Goal: Navigation & Orientation: Find specific page/section

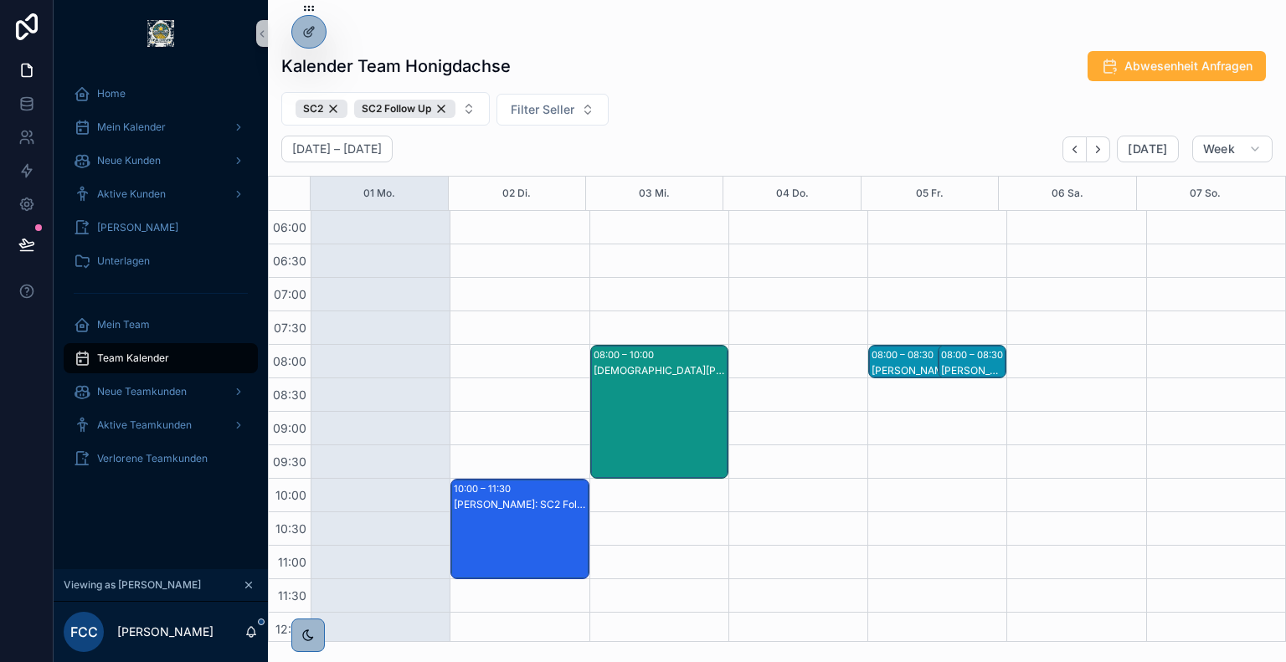
scroll to position [640, 0]
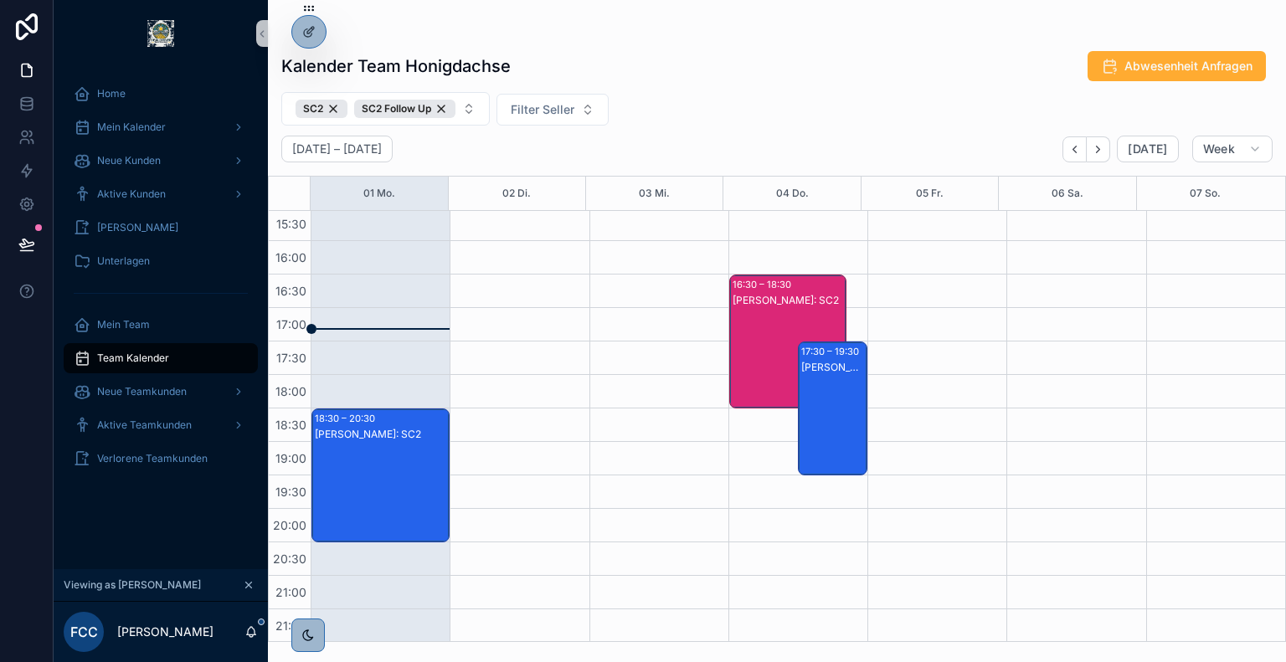
click at [394, 440] on div "[PERSON_NAME]: SC2" at bounding box center [381, 434] width 133 height 15
click at [509, 512] on span "[PERSON_NAME]" at bounding box center [505, 510] width 81 height 13
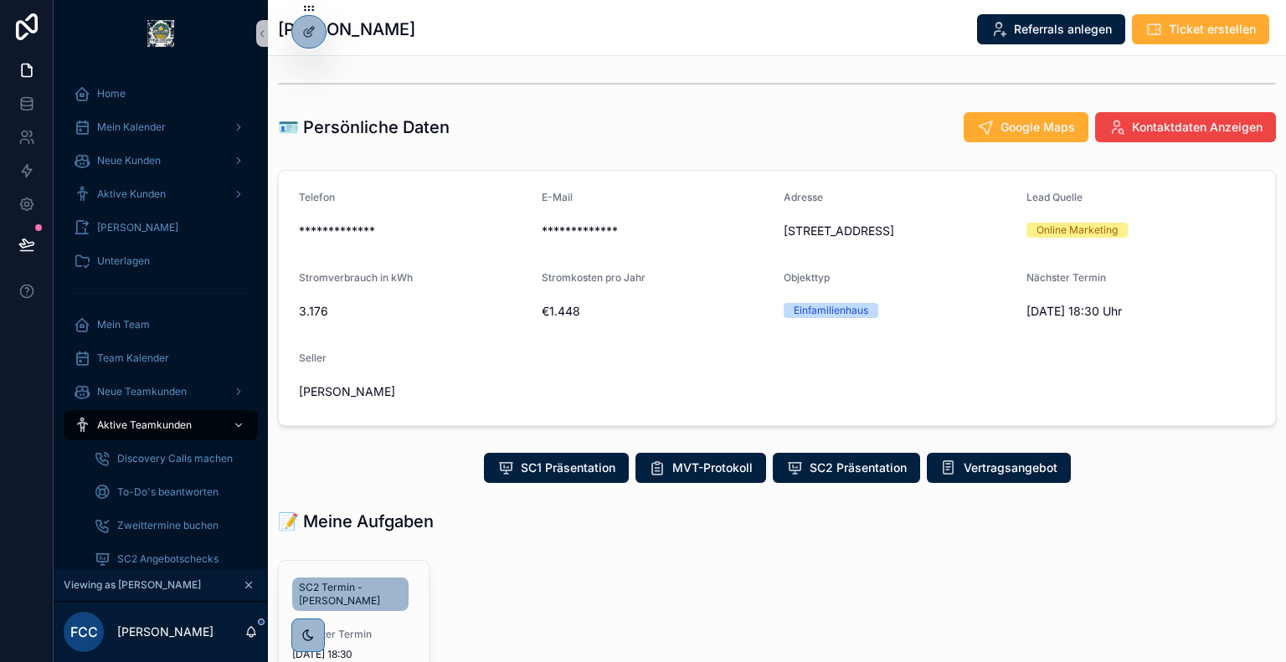
scroll to position [160, 0]
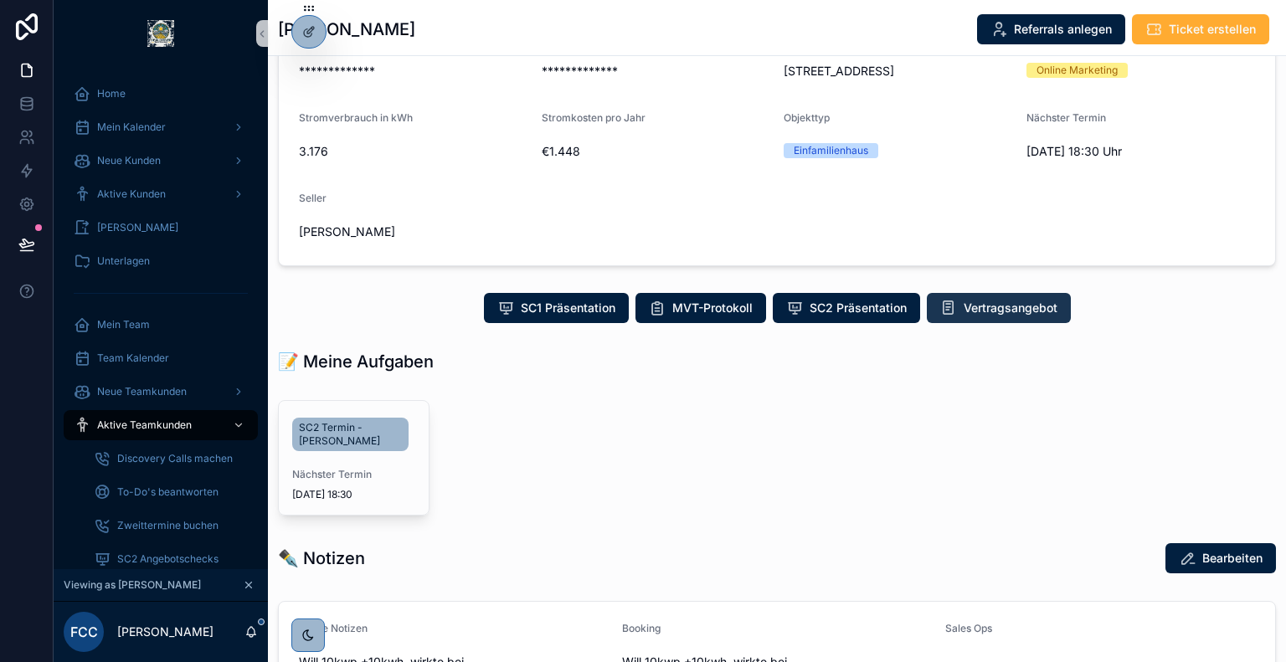
click at [995, 315] on span "Vertragsangebot" at bounding box center [1011, 308] width 94 height 17
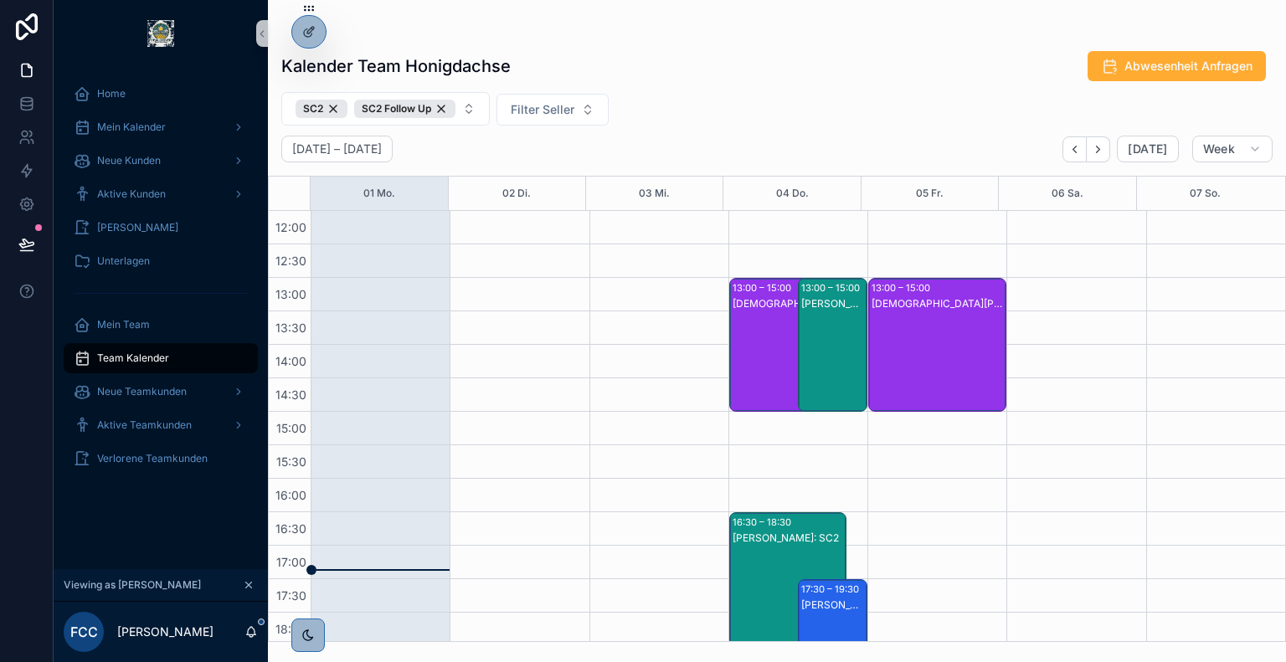
scroll to position [640, 0]
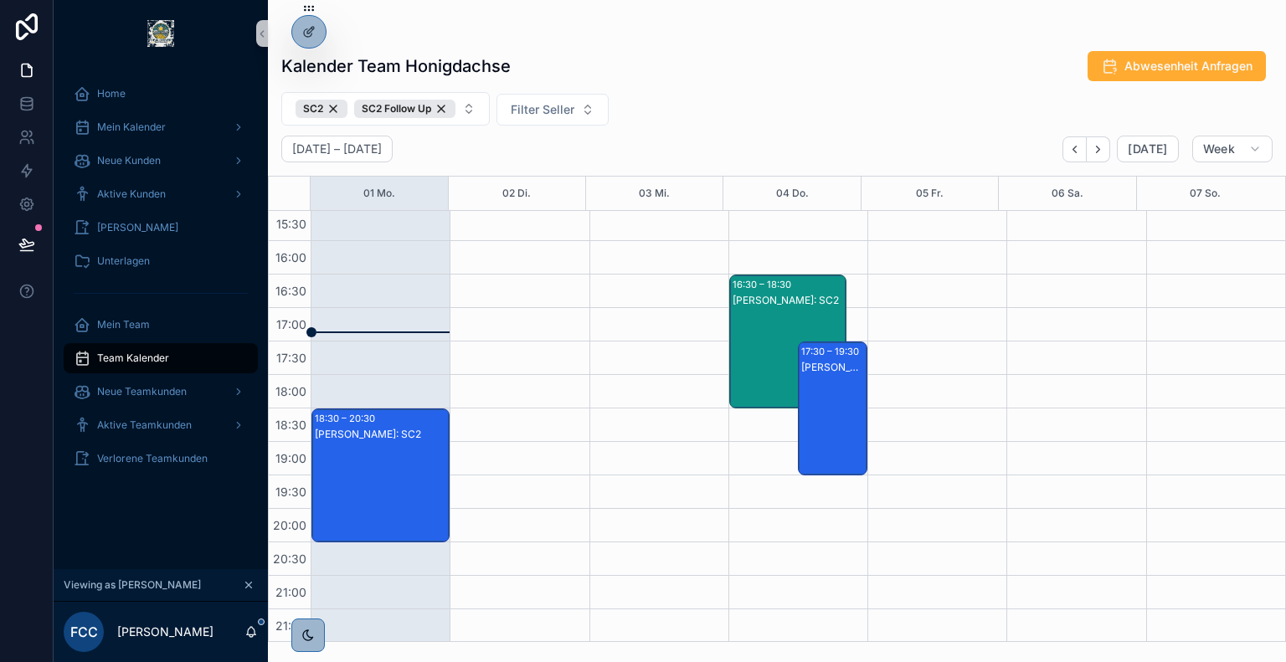
click at [372, 458] on div "[PERSON_NAME]: SC2" at bounding box center [381, 492] width 133 height 131
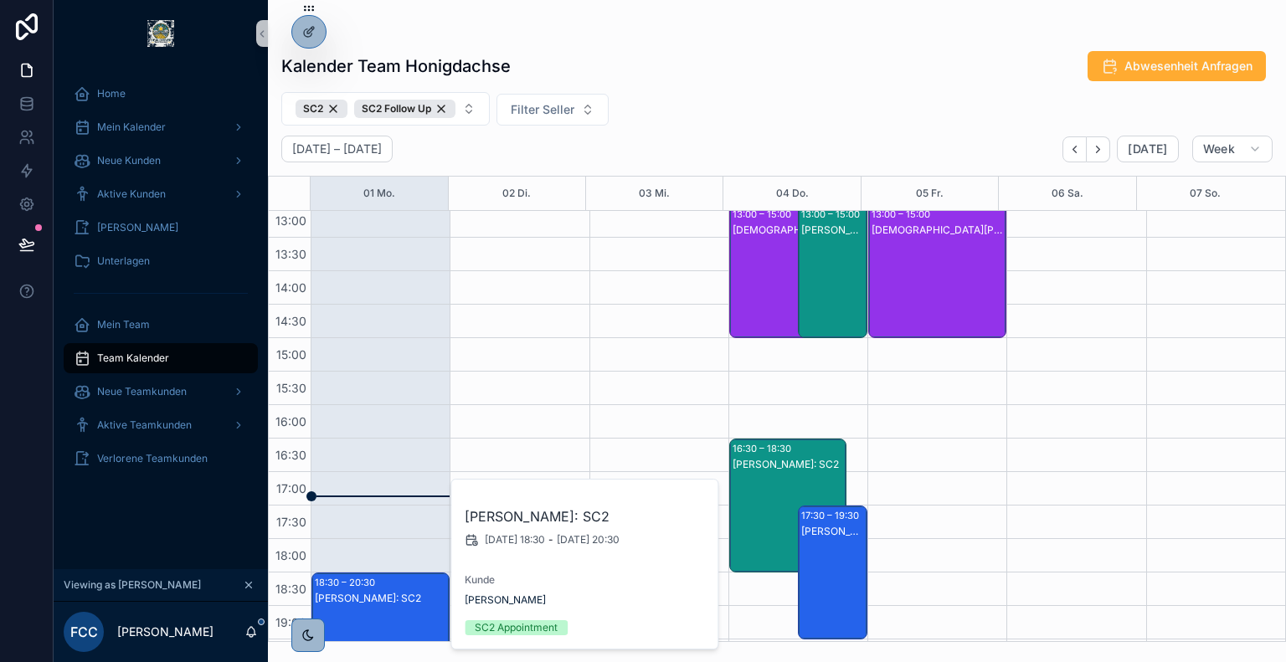
click at [677, 118] on div "SC2 SC2 Follow Up Filter Seller" at bounding box center [777, 108] width 1018 height 33
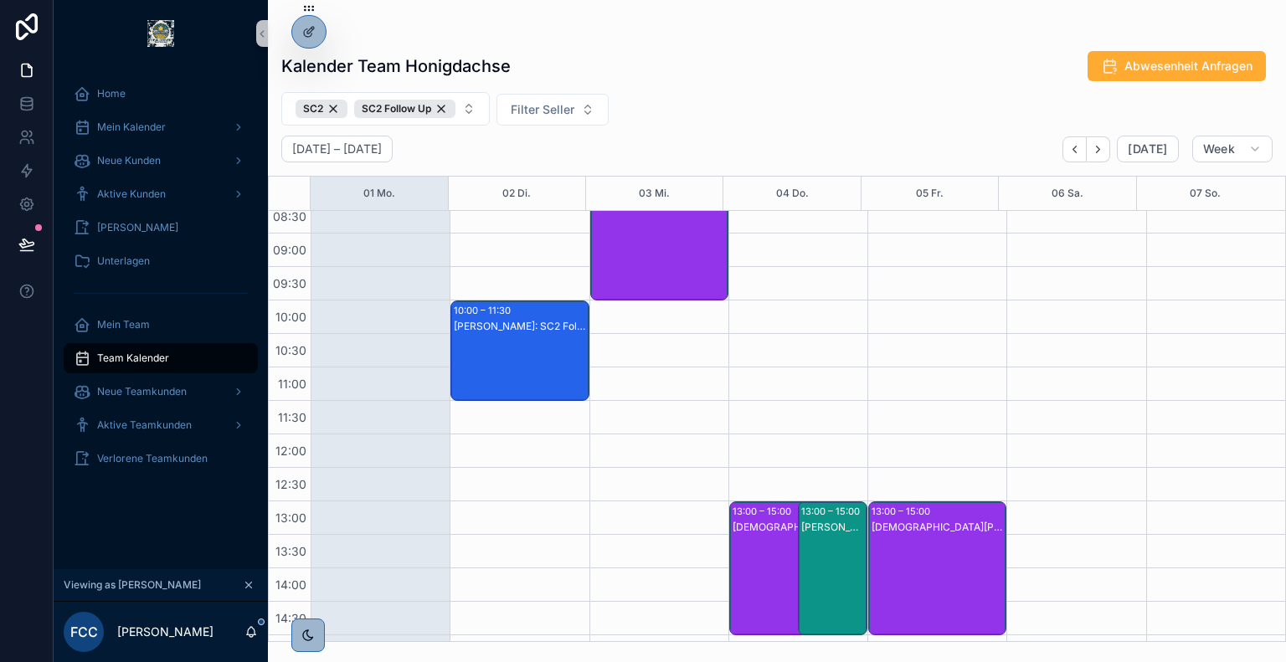
scroll to position [178, 0]
click at [492, 371] on div "[PERSON_NAME]: SC2 Follow Up" at bounding box center [520, 367] width 133 height 97
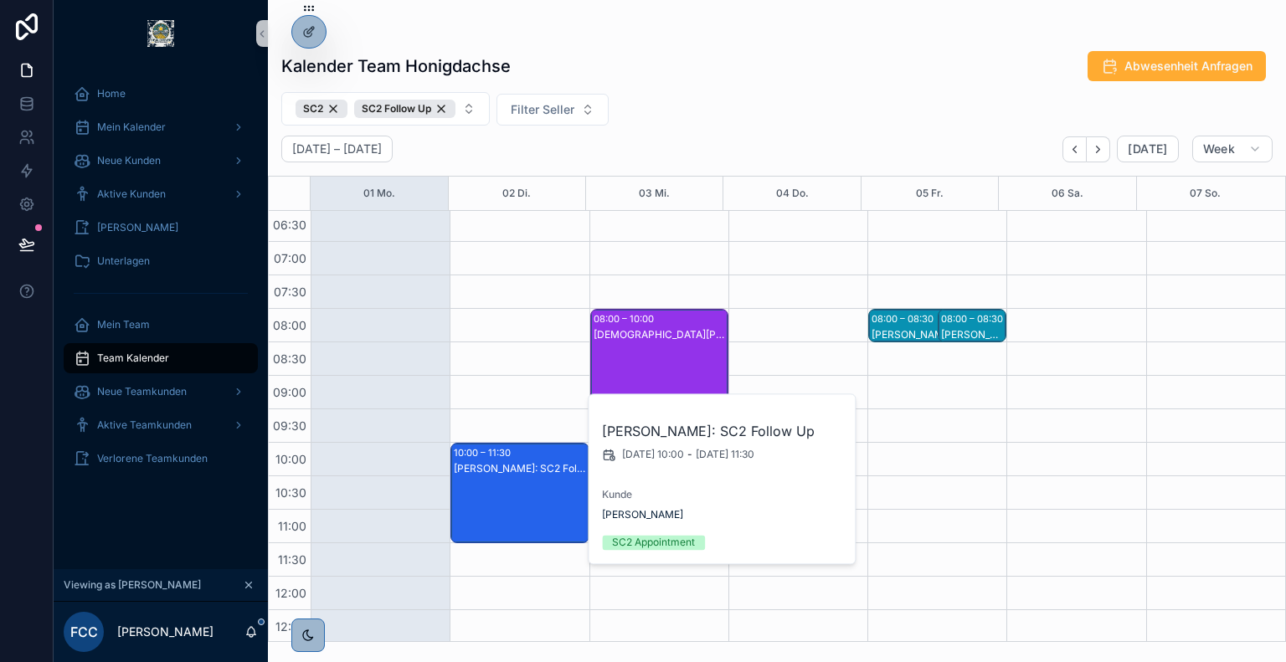
scroll to position [50, 0]
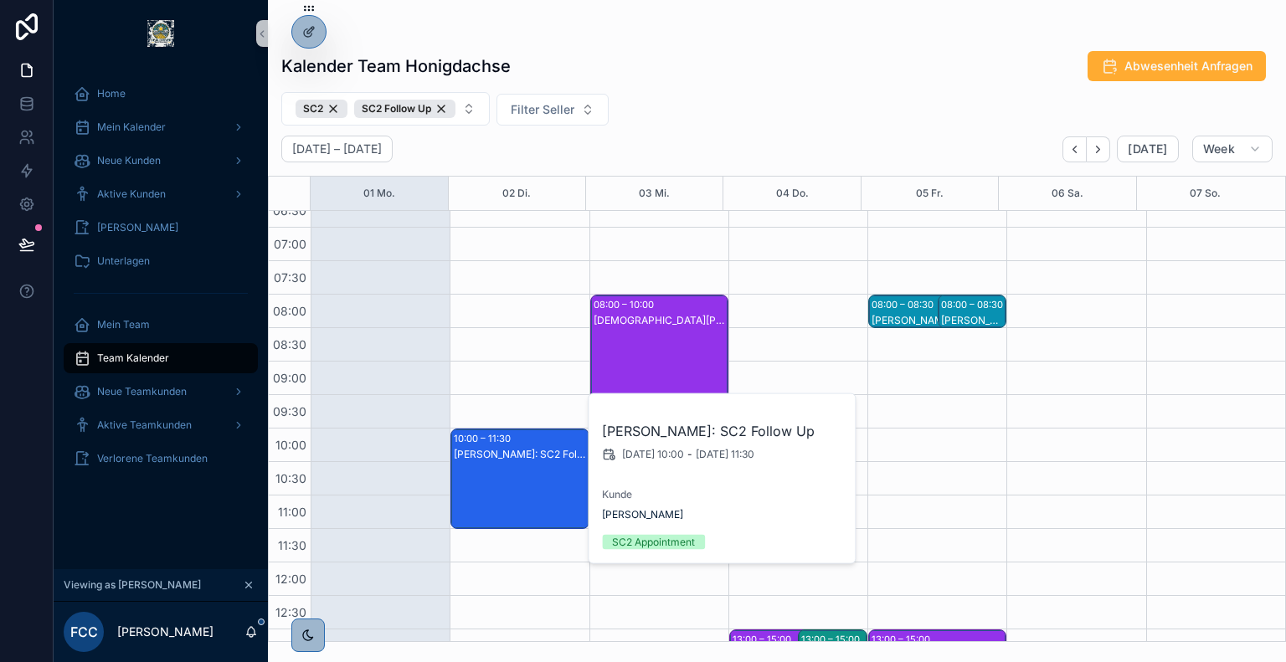
click at [675, 315] on div "[DEMOGRAPHIC_DATA][PERSON_NAME]: SC2" at bounding box center [660, 320] width 133 height 13
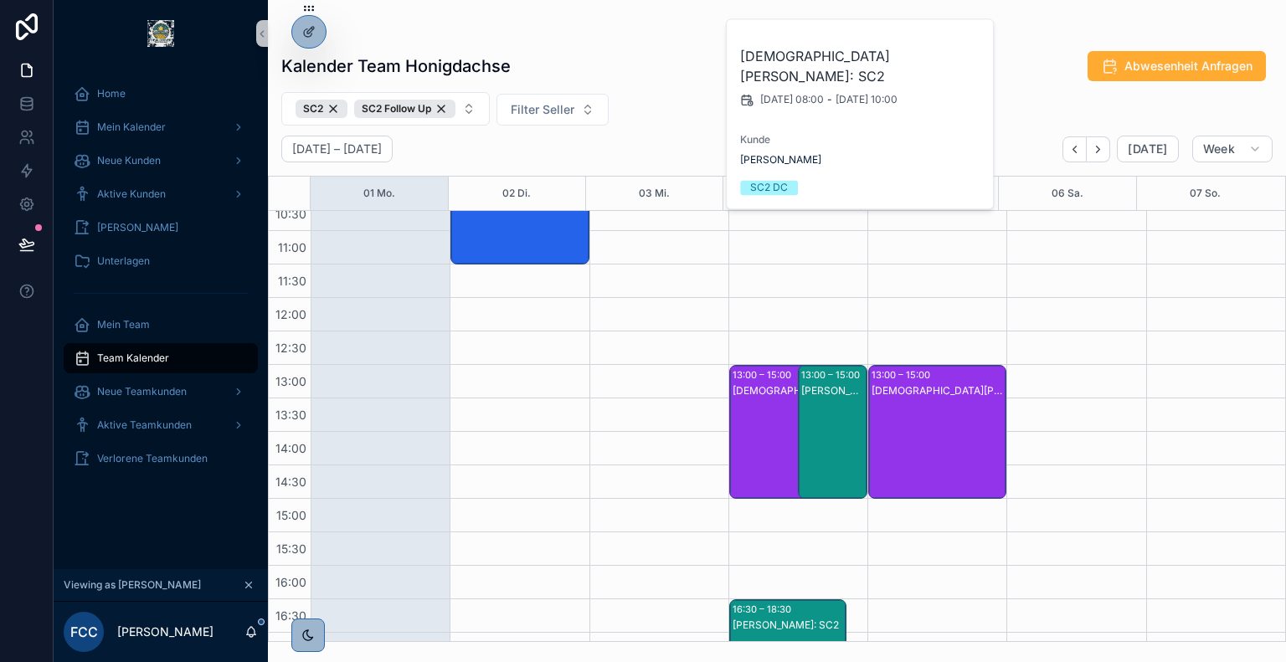
scroll to position [319, 0]
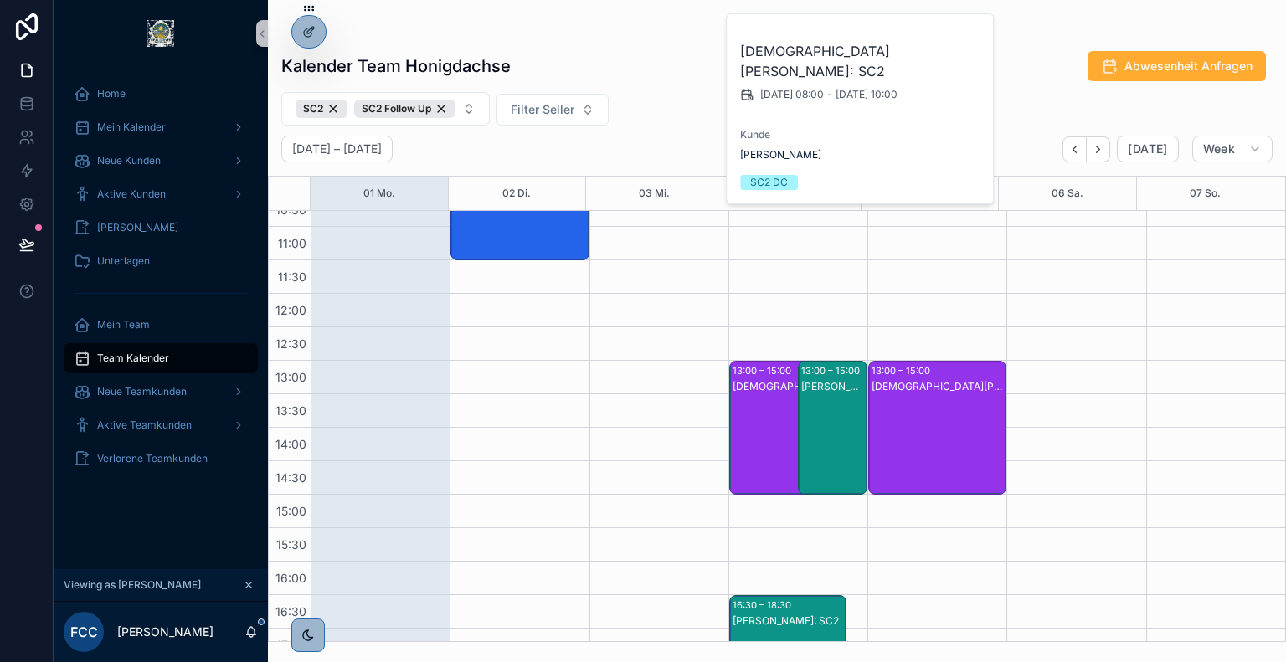
click at [818, 404] on div "[PERSON_NAME]: SC2" at bounding box center [833, 444] width 64 height 131
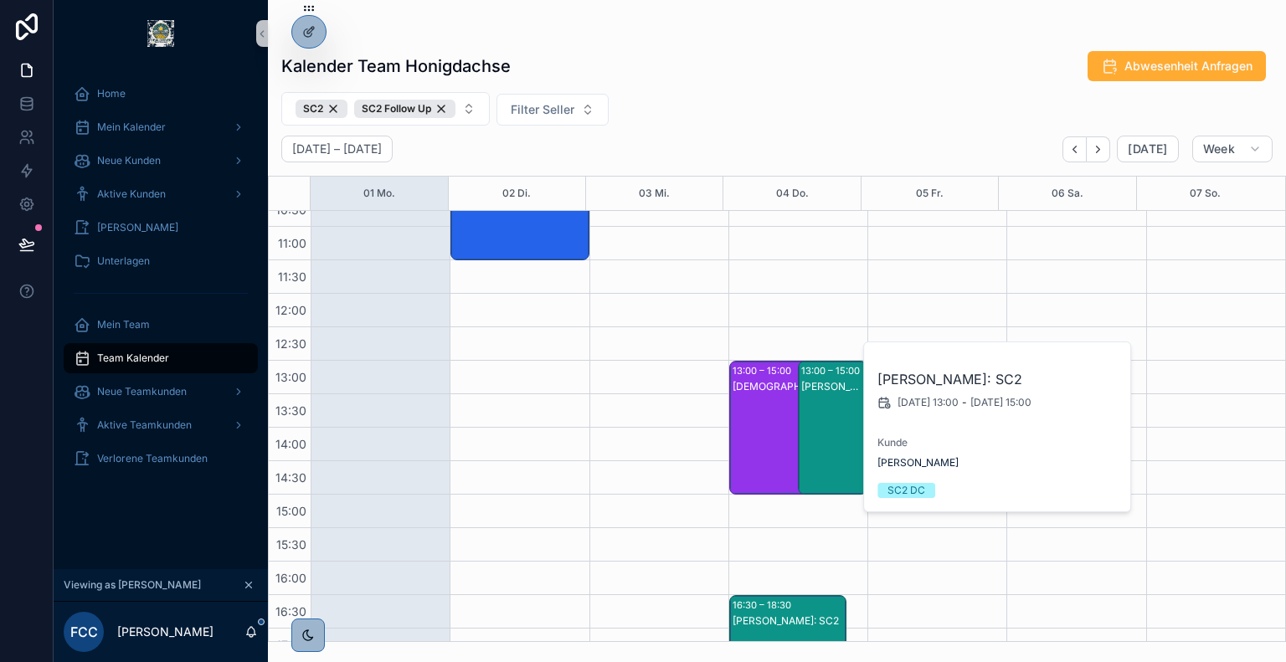
click at [772, 408] on div "[DEMOGRAPHIC_DATA][PERSON_NAME]: SC2" at bounding box center [789, 444] width 112 height 131
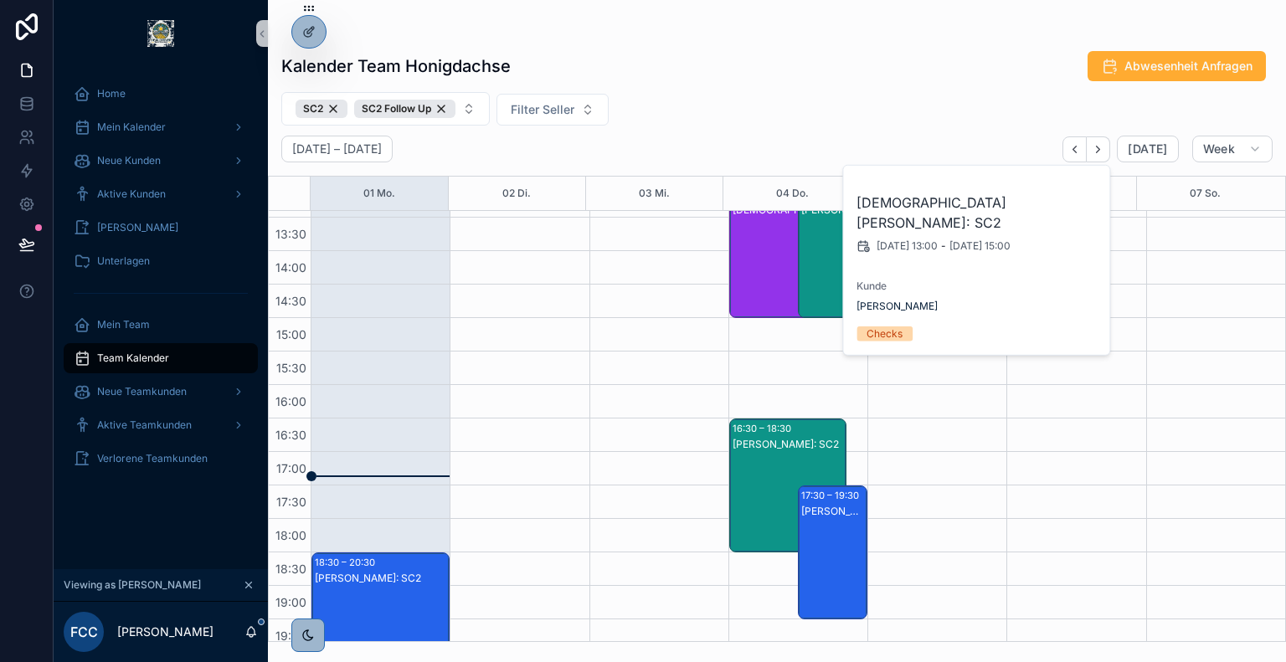
scroll to position [496, 0]
click at [776, 442] on div "[PERSON_NAME]: SC2" at bounding box center [789, 444] width 112 height 13
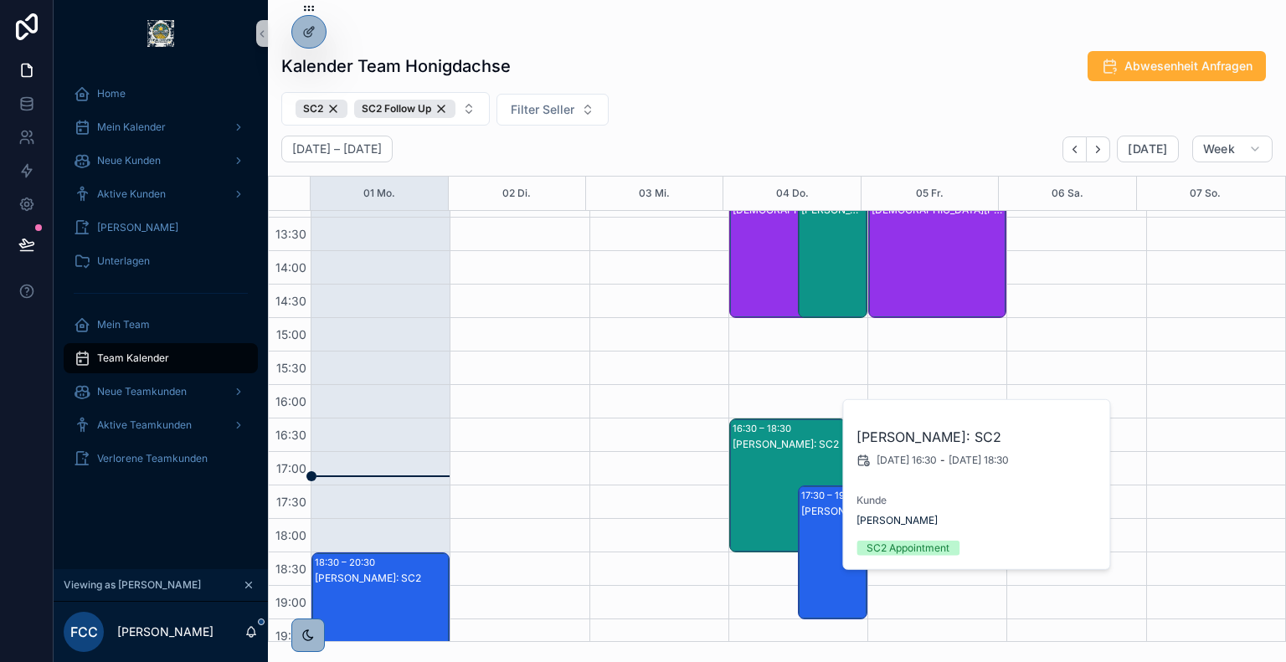
click at [804, 505] on div "[PERSON_NAME]: SC2" at bounding box center [833, 511] width 64 height 13
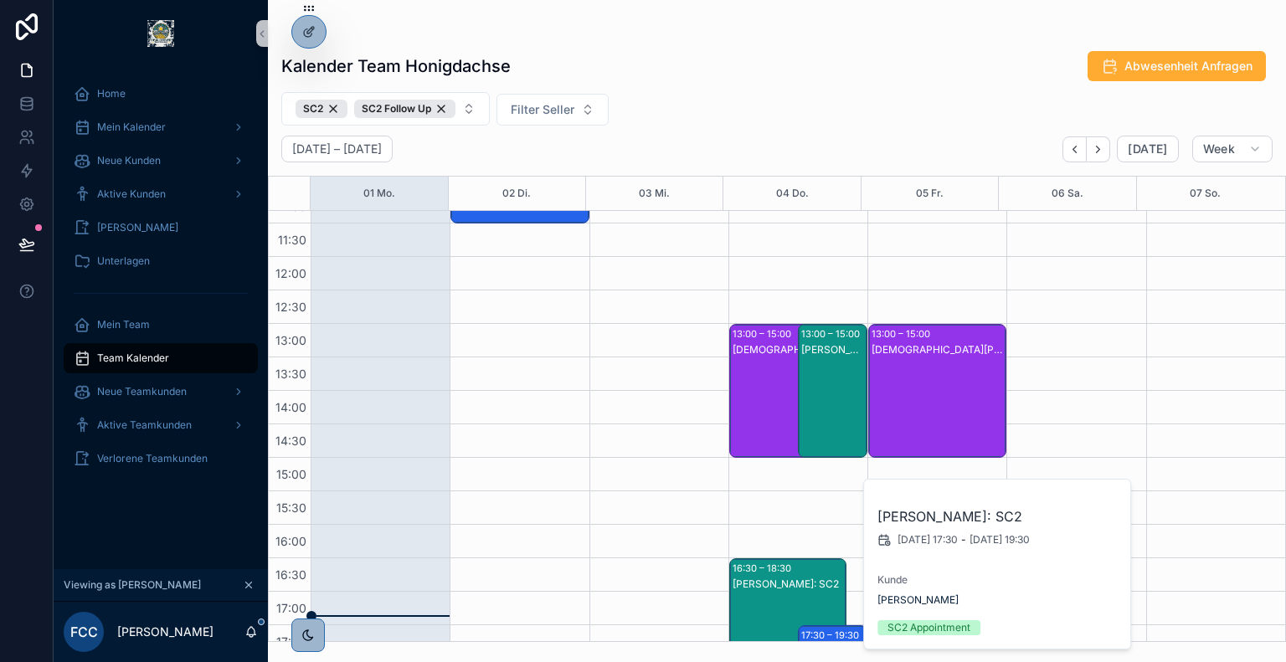
click at [975, 392] on div "[DEMOGRAPHIC_DATA][PERSON_NAME]: SC2" at bounding box center [938, 407] width 133 height 131
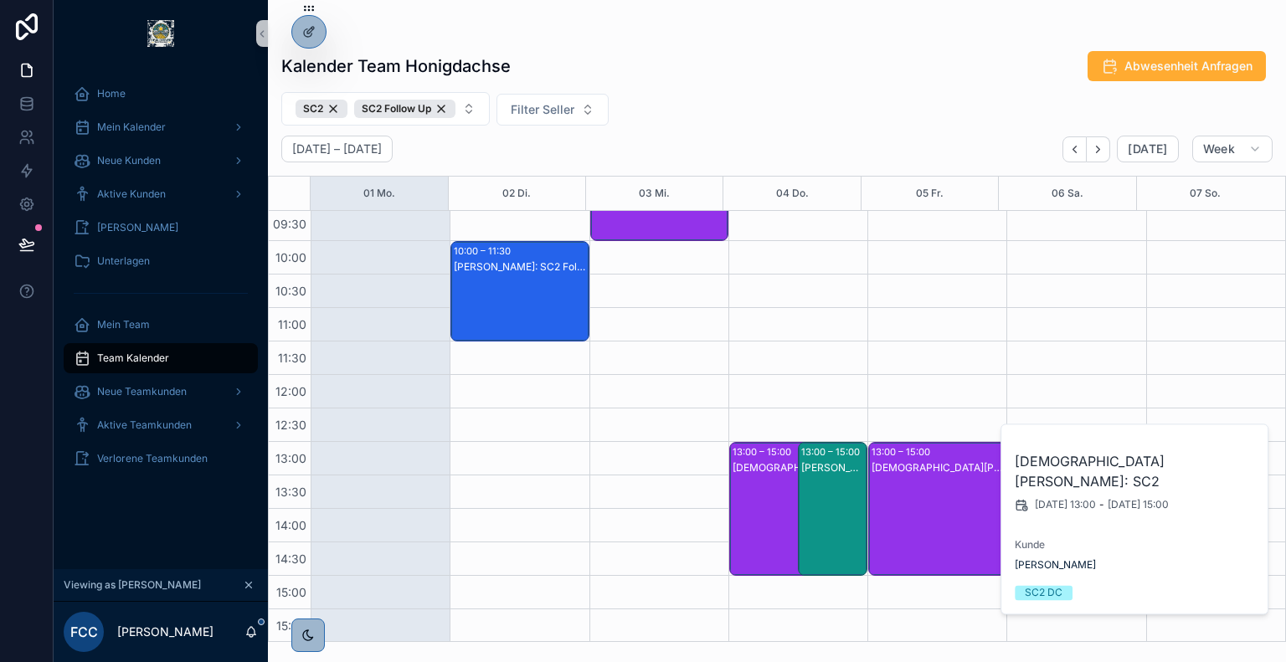
scroll to position [240, 0]
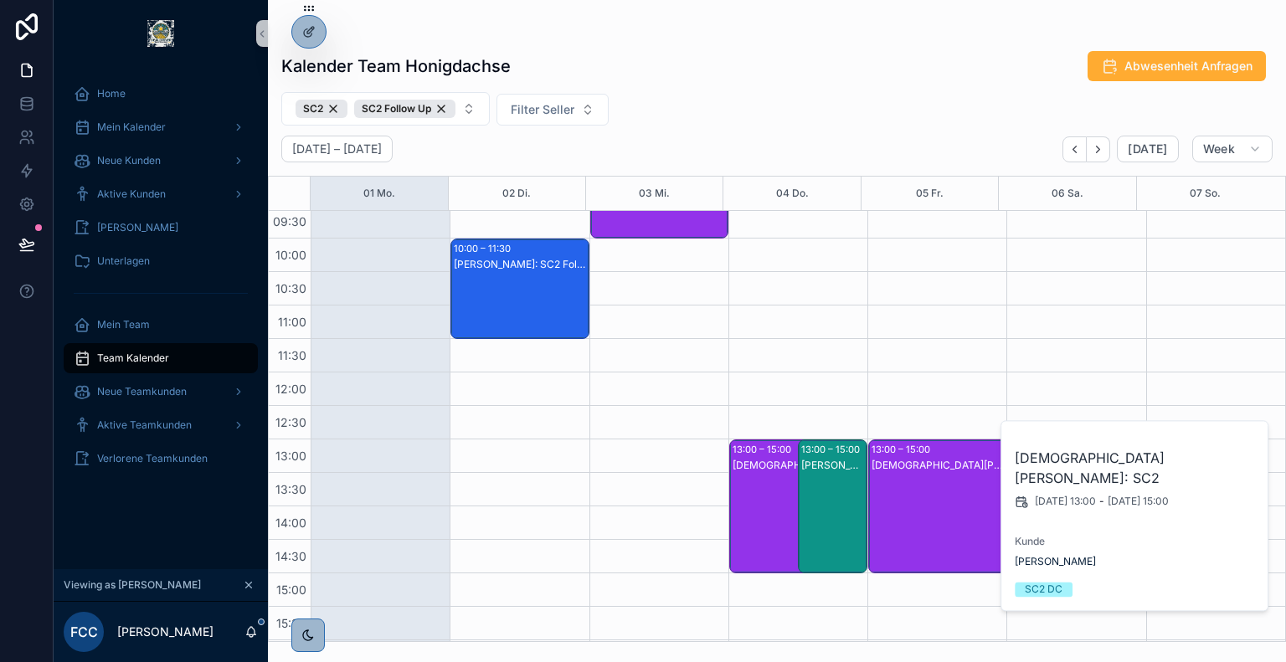
click at [762, 54] on div "Kalender Team Honigdachse Abwesenheit Anfragen" at bounding box center [776, 66] width 991 height 32
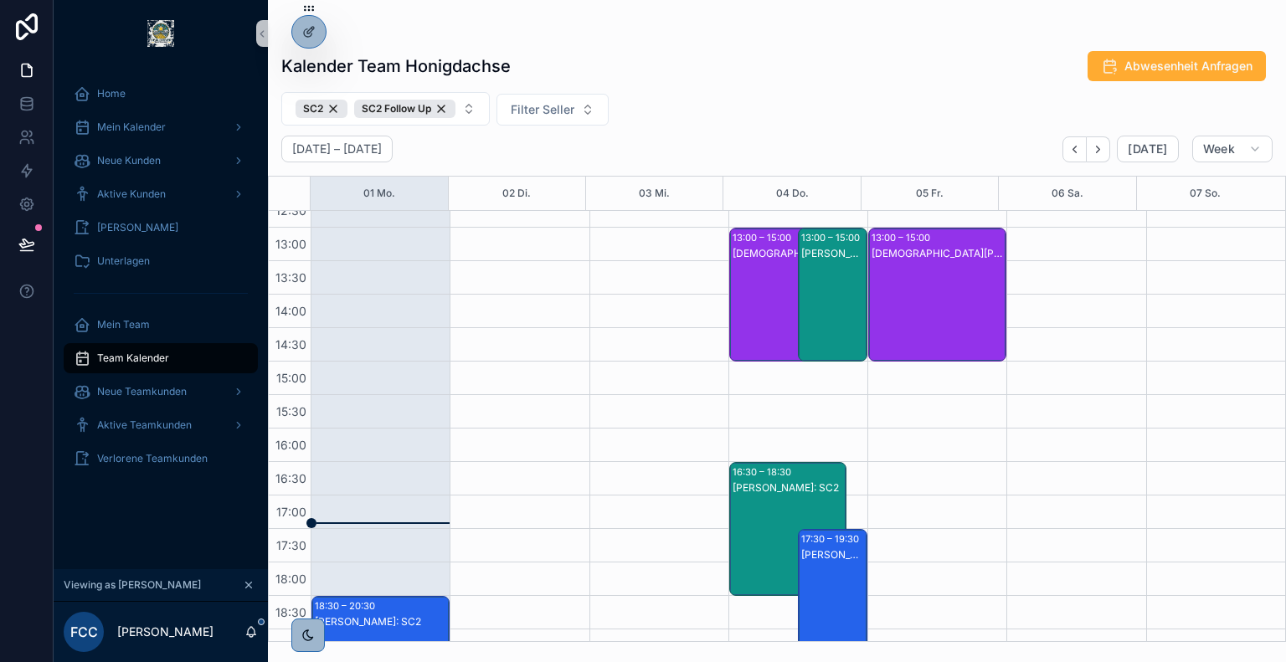
scroll to position [640, 0]
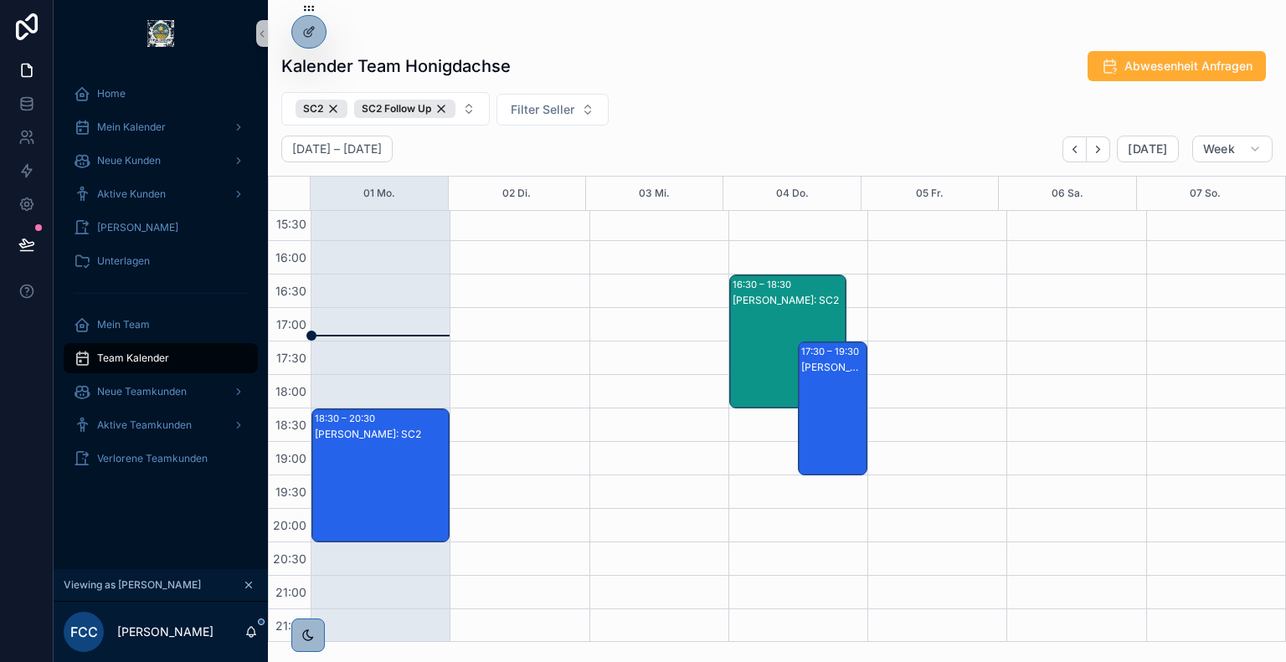
click at [391, 451] on div "[PERSON_NAME]: SC2" at bounding box center [381, 492] width 133 height 131
drag, startPoint x: 749, startPoint y: 126, endPoint x: 756, endPoint y: 36, distance: 89.8
click at [756, 36] on div "scrollable content" at bounding box center [776, 33] width 991 height 13
click at [362, 465] on div "[PERSON_NAME]: SC2" at bounding box center [381, 492] width 133 height 131
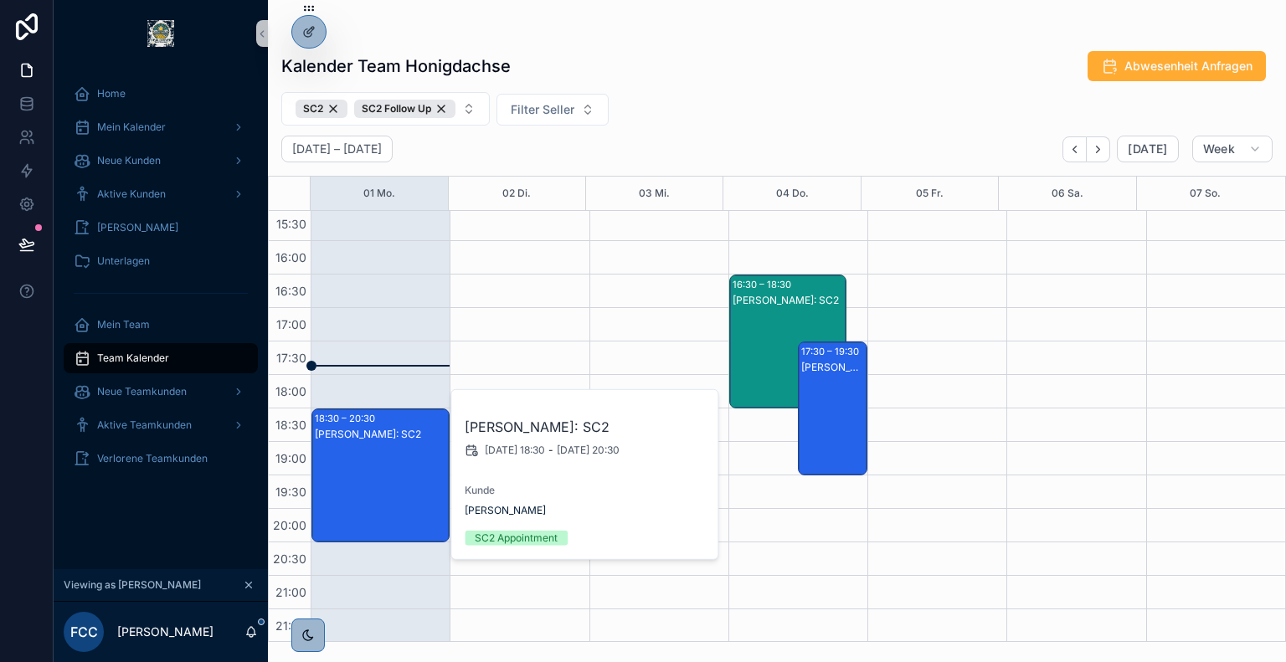
click at [708, 131] on div "Kalender Team Honigdachse Abwesenheit Anfragen SC2 SC2 Follow Up Filter Seller …" at bounding box center [777, 341] width 1018 height 602
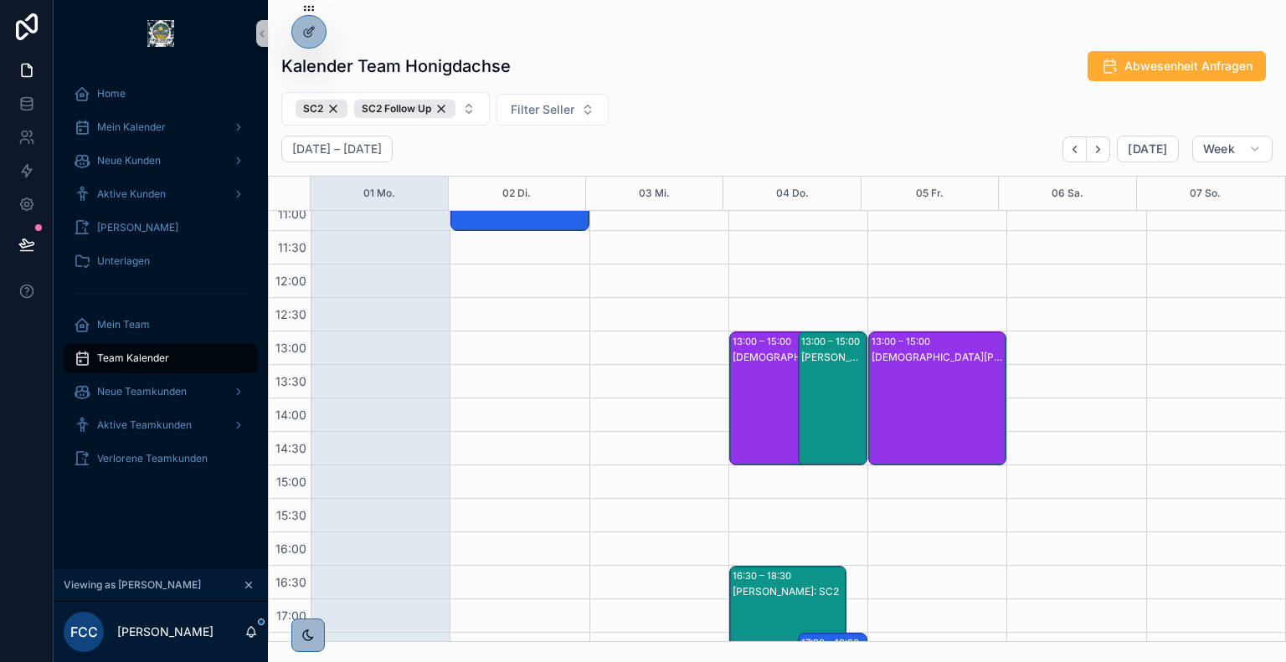
scroll to position [178, 0]
